Goal: Transaction & Acquisition: Purchase product/service

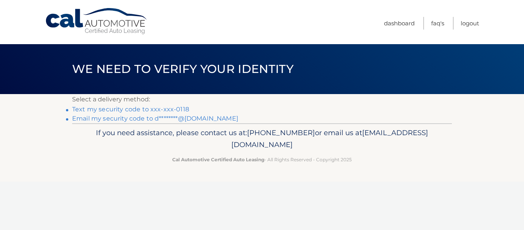
click at [133, 109] on link "Text my security code to xxx-xxx-0118" at bounding box center [130, 109] width 117 height 7
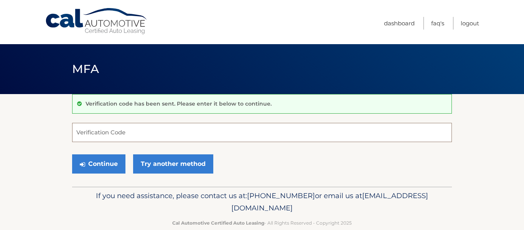
click at [127, 138] on input "Verification Code" at bounding box center [262, 132] width 380 height 19
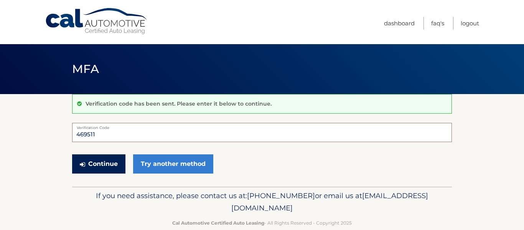
type input "469511"
click at [112, 166] on button "Continue" at bounding box center [98, 163] width 53 height 19
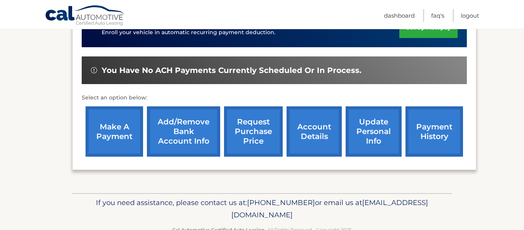
scroll to position [235, 0]
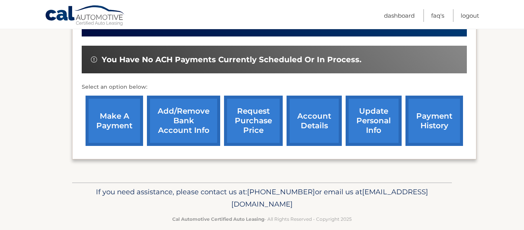
click at [114, 111] on link "make a payment" at bounding box center [115, 121] width 58 height 50
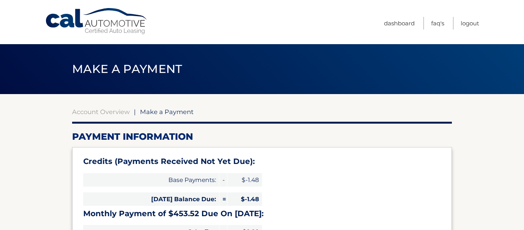
select select "MGI4YTA1NDQtYTY4MS00MmI4LWEzODMtN2Y4MGNlMzNmZmRi"
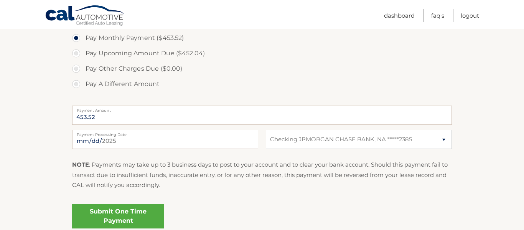
scroll to position [265, 0]
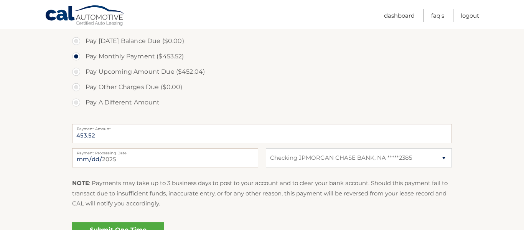
click at [76, 39] on label "Pay Today's Balance Due ($0.00)" at bounding box center [262, 40] width 380 height 15
click at [76, 42] on label "Pay Today's Balance Due ($0.00)" at bounding box center [262, 40] width 380 height 15
click at [79, 101] on label "Pay A Different Amount" at bounding box center [262, 102] width 380 height 15
click at [79, 101] on input "Pay A Different Amount" at bounding box center [79, 101] width 8 height 12
radio input "true"
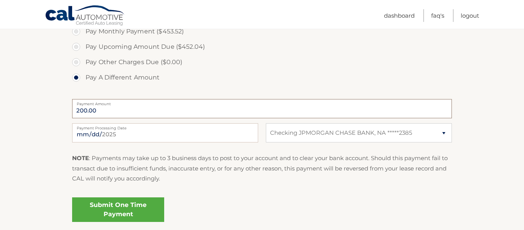
scroll to position [290, 0]
type input "200.00"
click at [139, 130] on input "[DATE]" at bounding box center [165, 131] width 186 height 19
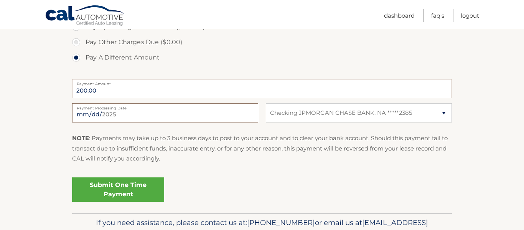
scroll to position [312, 0]
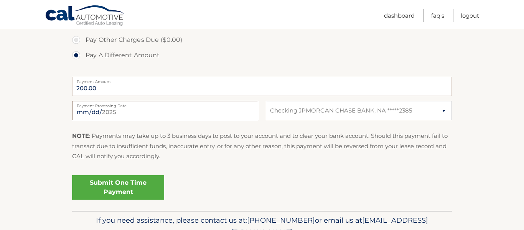
click at [124, 119] on input "[DATE]" at bounding box center [165, 110] width 186 height 19
click at [392, 124] on div "2025-08-26 Payment Processing Date This payment is scheduled after your grace p…" at bounding box center [262, 115] width 380 height 28
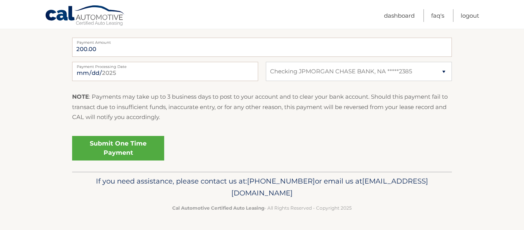
click at [125, 139] on link "Submit One Time Payment" at bounding box center [118, 148] width 92 height 25
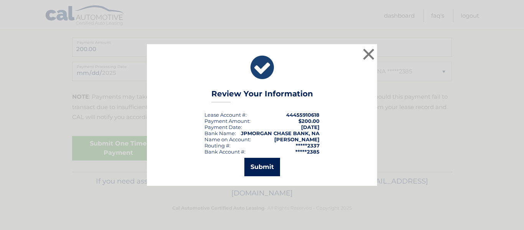
click at [262, 170] on button "Submit" at bounding box center [262, 167] width 36 height 18
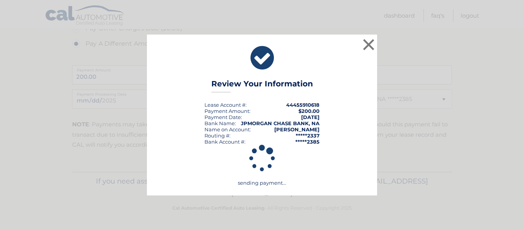
scroll to position [323, 0]
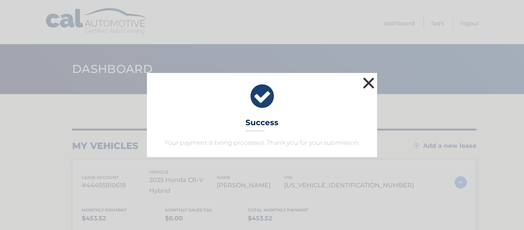
click at [373, 79] on button "×" at bounding box center [368, 82] width 15 height 15
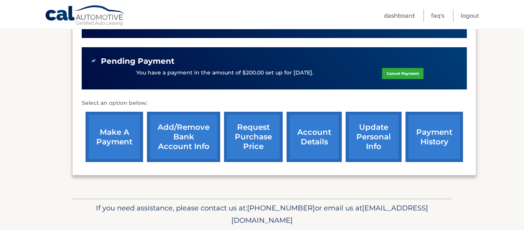
scroll to position [250, 0]
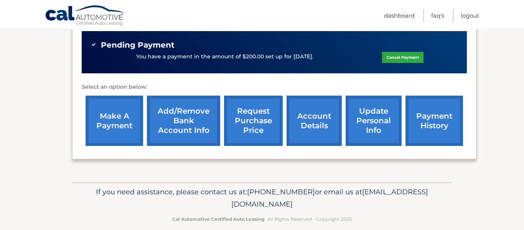
click at [115, 113] on link "make a payment" at bounding box center [115, 121] width 58 height 50
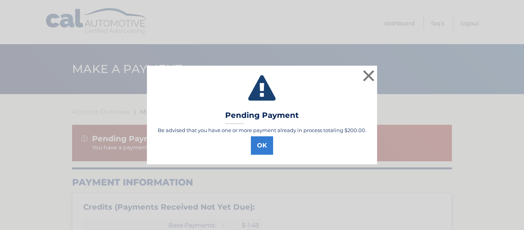
select select "MGI4YTA1NDQtYTY4MS00MmI4LWEzODMtN2Y4MGNlMzNmZmRi"
click at [261, 149] on button "OK" at bounding box center [262, 145] width 22 height 18
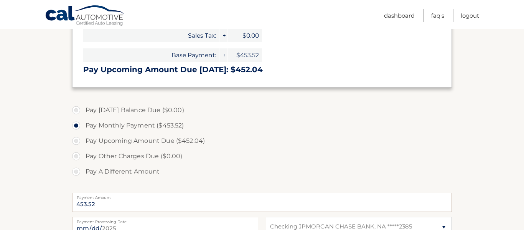
scroll to position [245, 0]
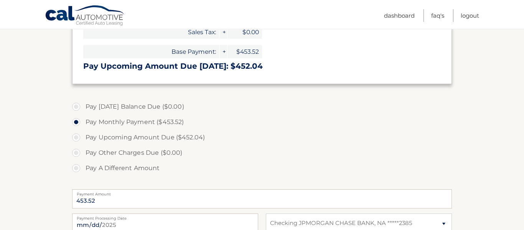
click at [77, 166] on label "Pay A Different Amount" at bounding box center [262, 167] width 380 height 15
click at [77, 166] on input "Pay A Different Amount" at bounding box center [79, 166] width 8 height 12
radio input "true"
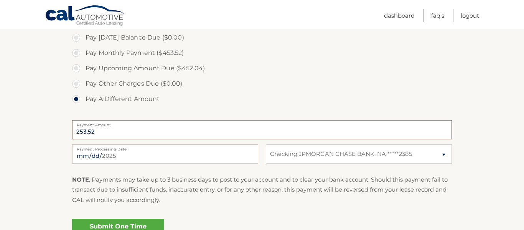
scroll to position [316, 0]
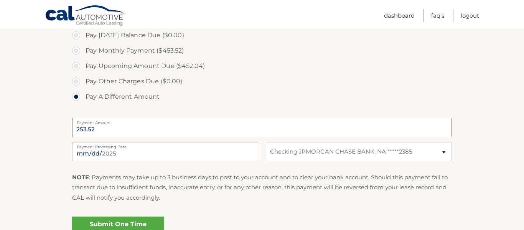
type input "253.52"
click at [82, 153] on input "2025-08-26" at bounding box center [165, 151] width 186 height 19
type input "2025-09-11"
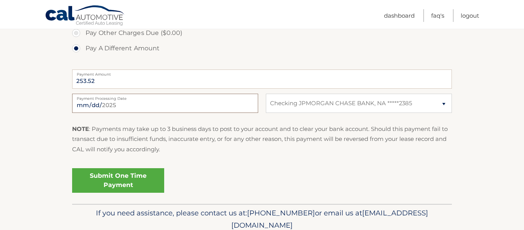
scroll to position [366, 0]
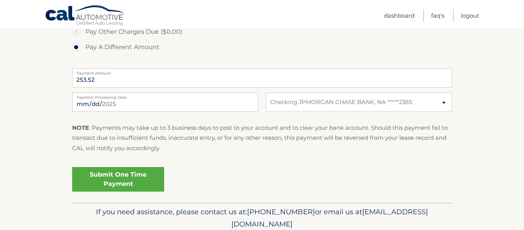
click at [146, 183] on link "Submit One Time Payment" at bounding box center [118, 179] width 92 height 25
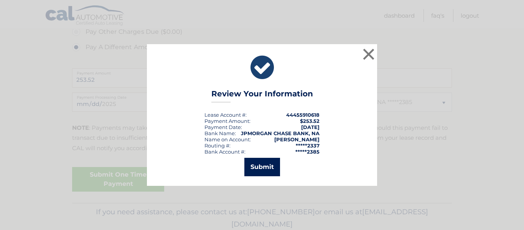
click at [270, 165] on button "Submit" at bounding box center [262, 167] width 36 height 18
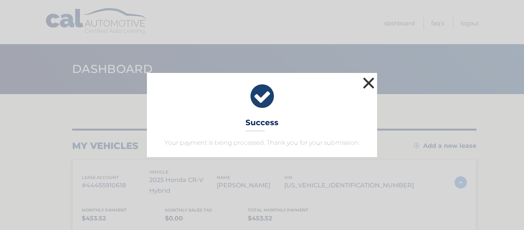
click at [366, 87] on button "×" at bounding box center [368, 82] width 15 height 15
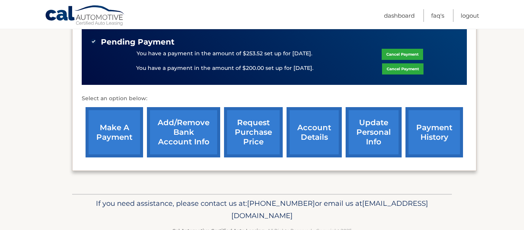
scroll to position [258, 0]
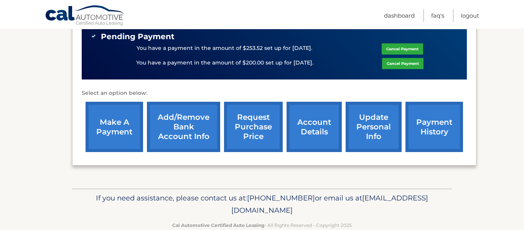
click at [102, 124] on link "make a payment" at bounding box center [115, 127] width 58 height 50
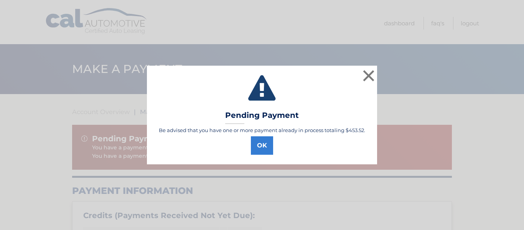
select select "MGI4YTA1NDQtYTY4MS00MmI4LWEzODMtN2Y4MGNlMzNmZmRi"
click at [266, 144] on button "OK" at bounding box center [262, 145] width 22 height 18
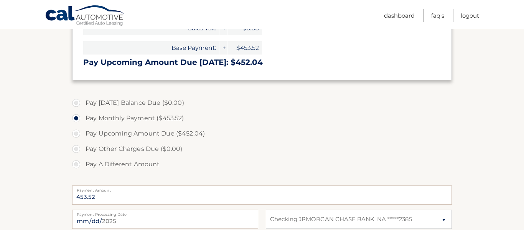
scroll to position [257, 0]
click at [76, 163] on label "Pay A Different Amount" at bounding box center [262, 163] width 380 height 15
click at [76, 163] on input "Pay A Different Amount" at bounding box center [79, 162] width 8 height 12
radio input "true"
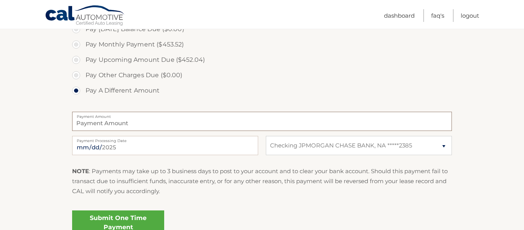
scroll to position [334, 0]
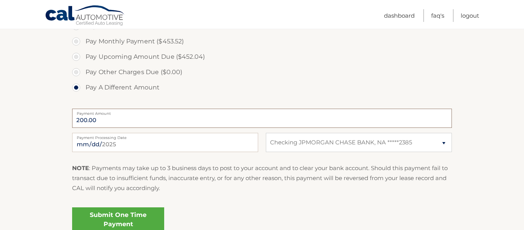
type input "200.00"
click at [82, 144] on input "2025-08-26" at bounding box center [165, 142] width 186 height 19
type input "2025-09-29"
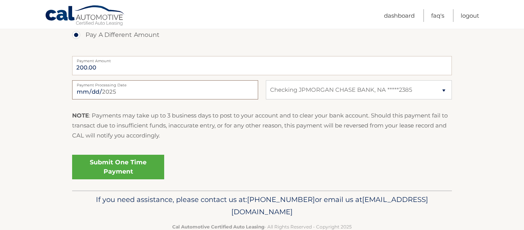
scroll to position [388, 0]
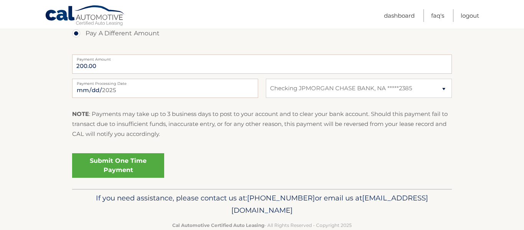
click at [147, 165] on link "Submit One Time Payment" at bounding box center [118, 165] width 92 height 25
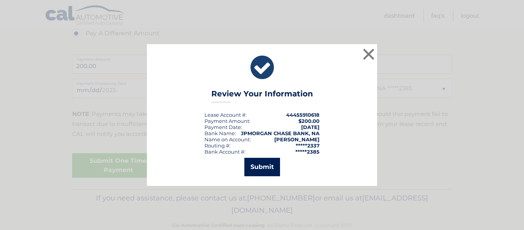
click at [269, 168] on button "Submit" at bounding box center [262, 167] width 36 height 18
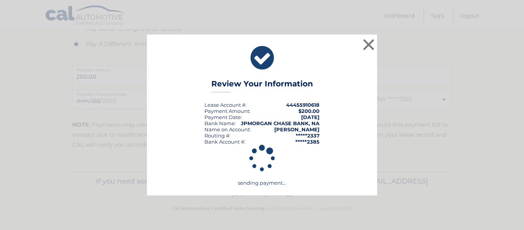
scroll to position [377, 0]
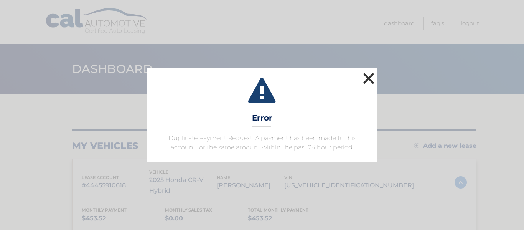
click at [370, 79] on button "×" at bounding box center [368, 78] width 15 height 15
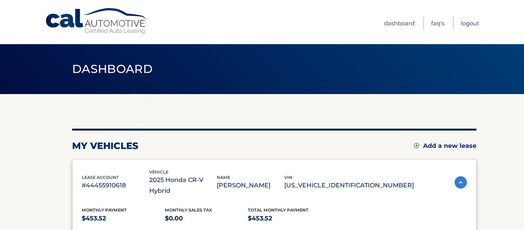
click at [472, 24] on link "Logout" at bounding box center [470, 23] width 18 height 13
